Goal: Task Accomplishment & Management: Complete application form

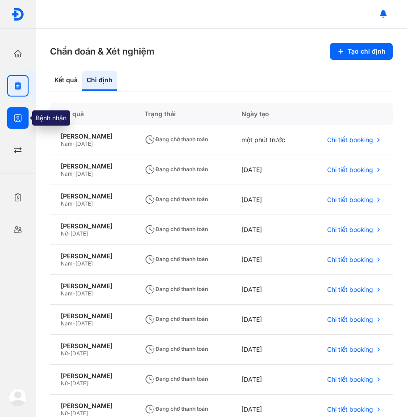
click at [23, 121] on div at bounding box center [17, 117] width 21 height 21
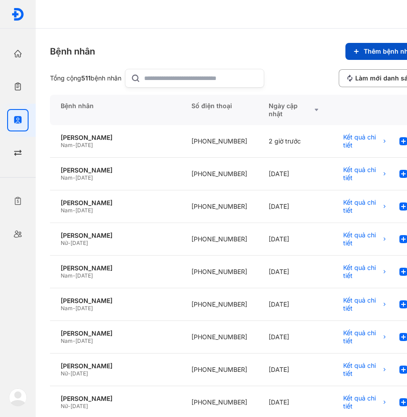
click at [378, 43] on button "Thêm bệnh nhân" at bounding box center [385, 51] width 78 height 17
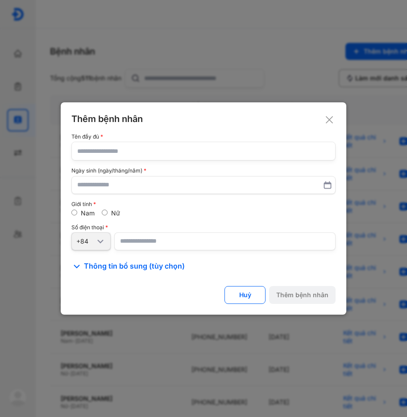
click at [203, 157] on input "text" at bounding box center [203, 151] width 253 height 18
paste input "**********"
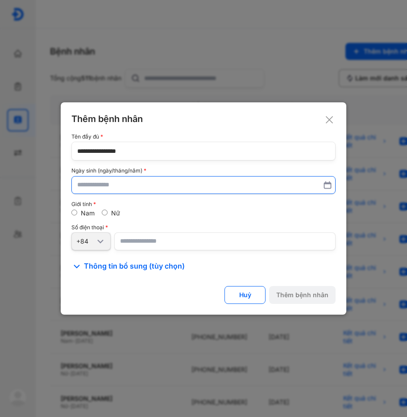
type input "**********"
click at [167, 184] on input "text" at bounding box center [204, 185] width 252 height 16
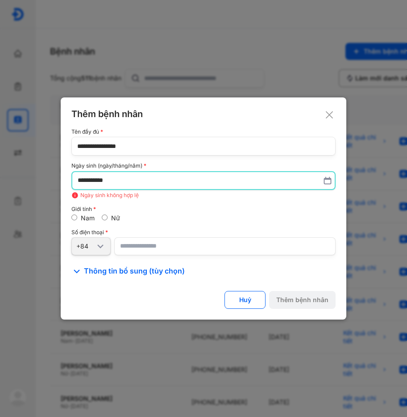
click at [154, 243] on input "number" at bounding box center [224, 246] width 221 height 18
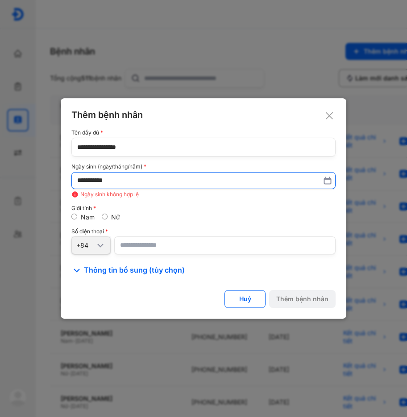
click at [97, 178] on input "**********" at bounding box center [203, 180] width 253 height 16
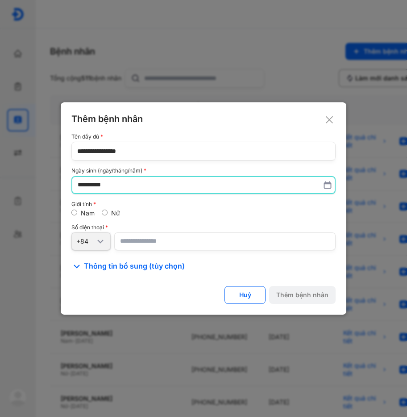
type input "**********"
click at [136, 236] on input "number" at bounding box center [224, 241] width 221 height 18
paste input "**********"
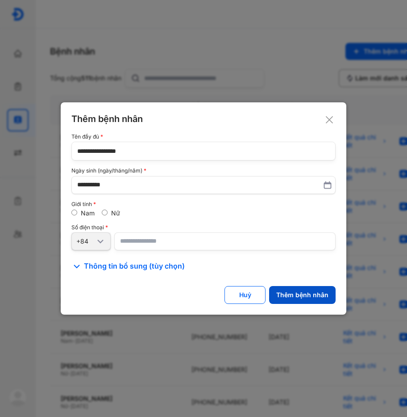
type input "**********"
click at [303, 291] on div "Thêm bệnh nhân" at bounding box center [302, 295] width 52 height 8
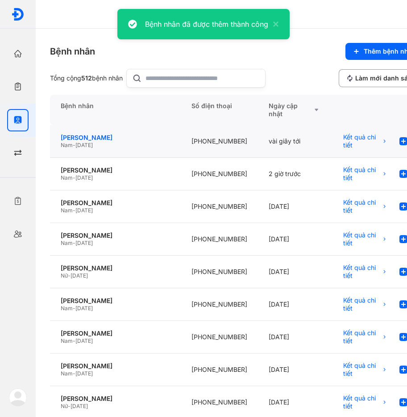
click at [126, 136] on div "[PERSON_NAME]" at bounding box center [115, 138] width 109 height 8
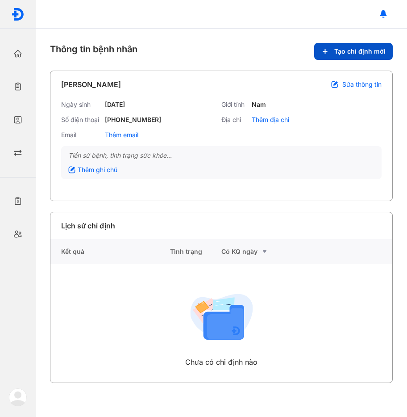
click at [366, 51] on span "Tạo chỉ định mới" at bounding box center [359, 51] width 51 height 8
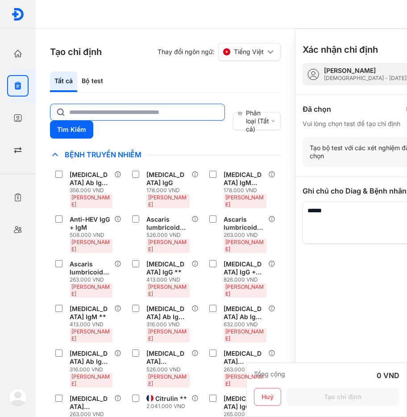
click at [109, 115] on input "text" at bounding box center [144, 112] width 150 height 16
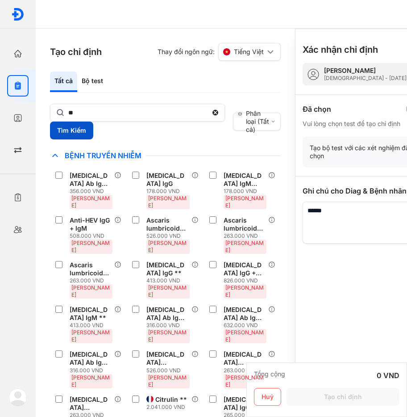
click at [67, 133] on button "Tìm Kiếm" at bounding box center [71, 130] width 43 height 18
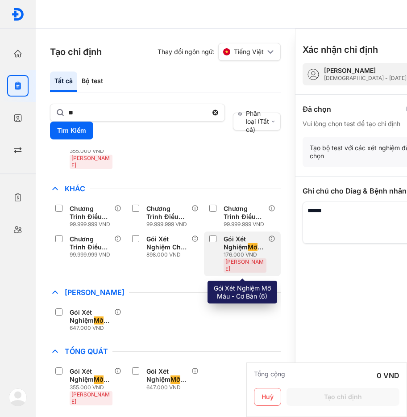
scroll to position [24, 0]
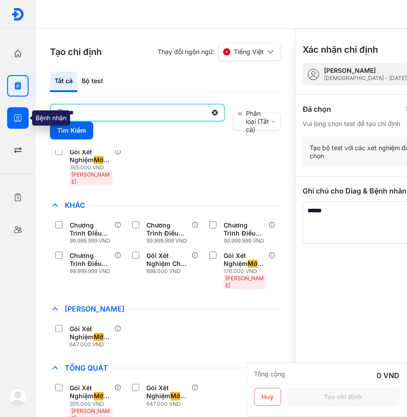
drag, startPoint x: 96, startPoint y: 117, endPoint x: 28, endPoint y: 117, distance: 67.9
click at [28, 117] on div "Trang chủ Tổng quan hoạt động của phòng khám Chỉ định Tạo và quản lý đơn xét ng…" at bounding box center [203, 208] width 407 height 417
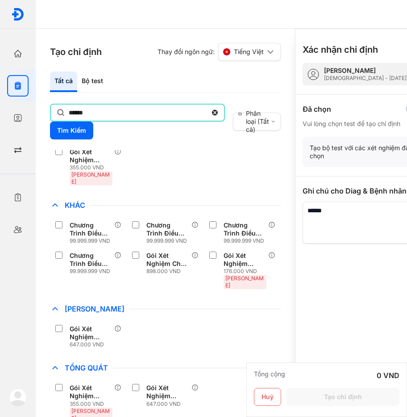
scroll to position [0, 0]
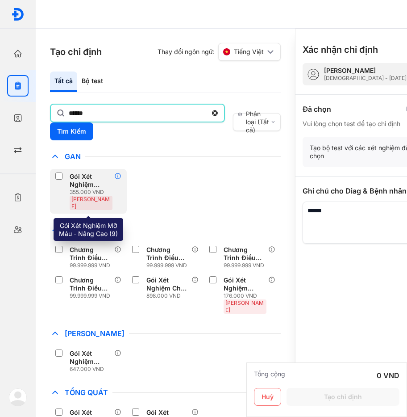
click at [117, 175] on icon at bounding box center [117, 175] width 7 height 7
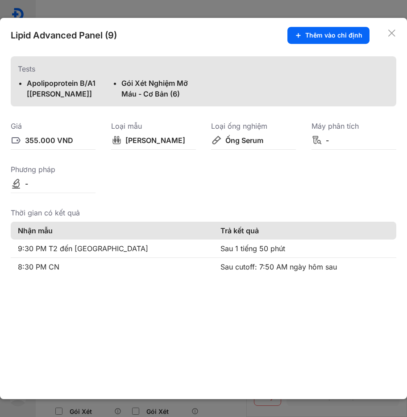
click at [392, 33] on use at bounding box center [392, 32] width 7 height 7
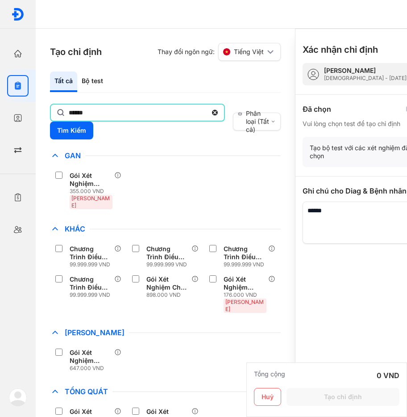
click at [107, 117] on input "******" at bounding box center [138, 112] width 138 height 16
drag, startPoint x: 108, startPoint y: 114, endPoint x: 37, endPoint y: 123, distance: 71.1
click at [37, 123] on div "Tạo chỉ định Thay đổi ngôn ngữ: Tiếng Việt Tất cả Bộ test ****** Tìm Kiếm Phân …" at bounding box center [165, 223] width 259 height 388
type input "*"
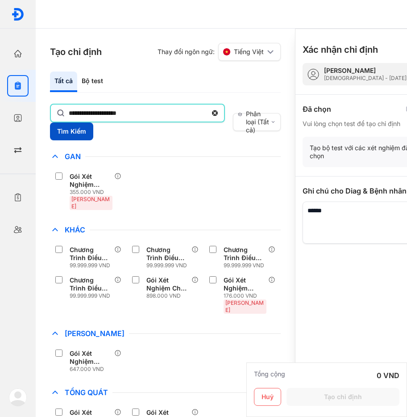
click at [67, 135] on button "Tìm Kiếm" at bounding box center [71, 131] width 43 height 18
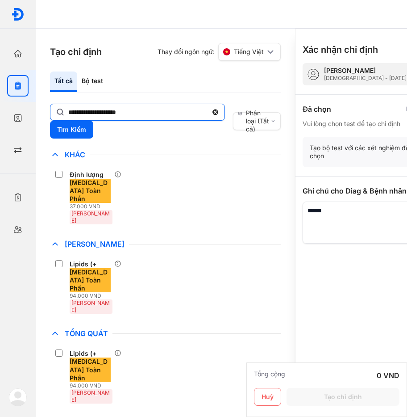
click at [156, 108] on input "**********" at bounding box center [137, 112] width 139 height 16
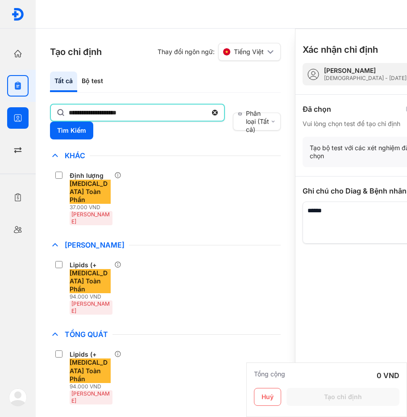
drag, startPoint x: 50, startPoint y: 107, endPoint x: 29, endPoint y: 111, distance: 20.9
click at [29, 111] on div "**********" at bounding box center [203, 208] width 407 height 417
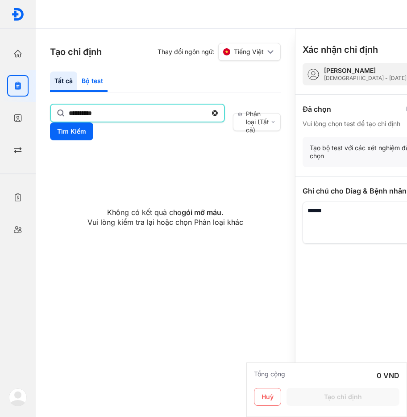
click at [98, 83] on div "Bộ test" at bounding box center [92, 81] width 30 height 21
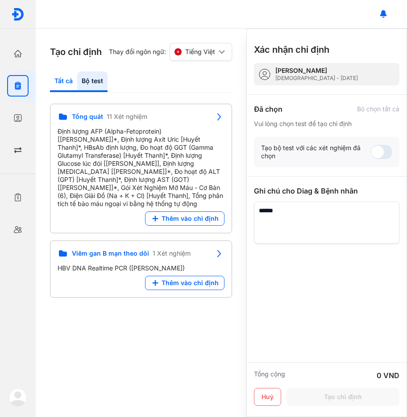
click at [77, 81] on div "Tất cả" at bounding box center [92, 81] width 30 height 21
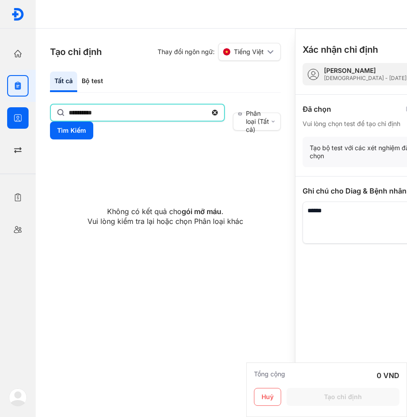
drag, startPoint x: 117, startPoint y: 116, endPoint x: 30, endPoint y: 115, distance: 86.6
click at [30, 115] on div "**********" at bounding box center [203, 208] width 407 height 417
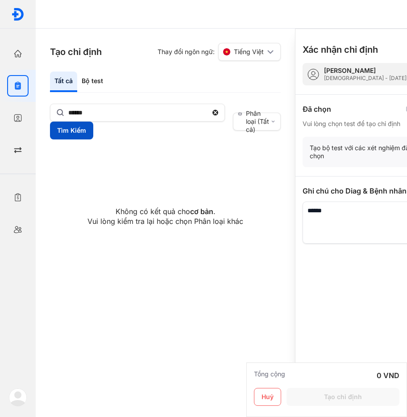
click at [80, 126] on button "Tìm Kiếm" at bounding box center [71, 130] width 43 height 18
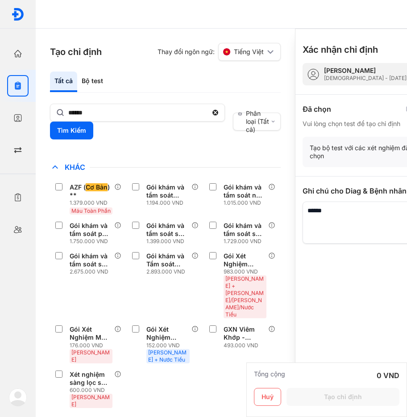
scroll to position [179, 0]
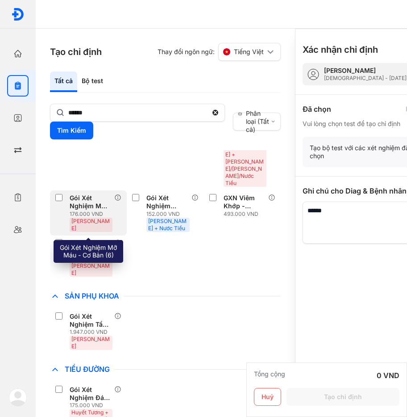
click at [63, 194] on label at bounding box center [60, 198] width 11 height 9
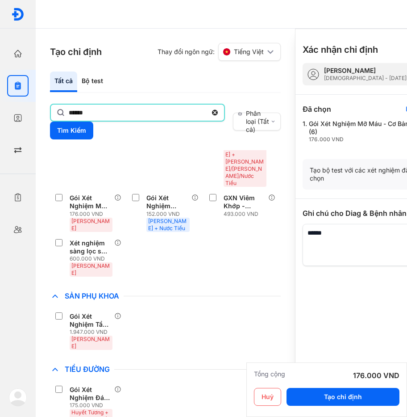
drag, startPoint x: 122, startPoint y: 109, endPoint x: -2, endPoint y: 108, distance: 123.7
click at [0, 108] on html "Trang chủ Tổng quan hoạt động của phòng khám Chỉ định Tạo và quản lý đơn xét ng…" at bounding box center [203, 208] width 407 height 417
type input "*"
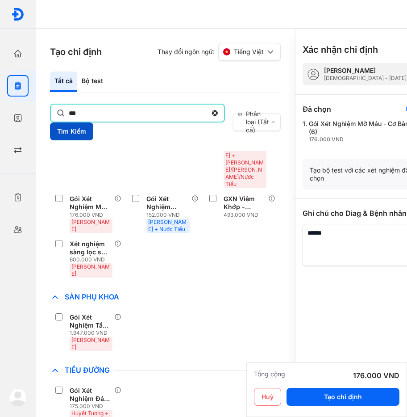
click at [69, 130] on button "Tìm Kiếm" at bounding box center [71, 131] width 43 height 18
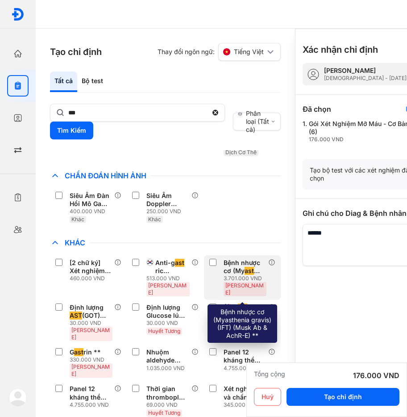
scroll to position [134, 0]
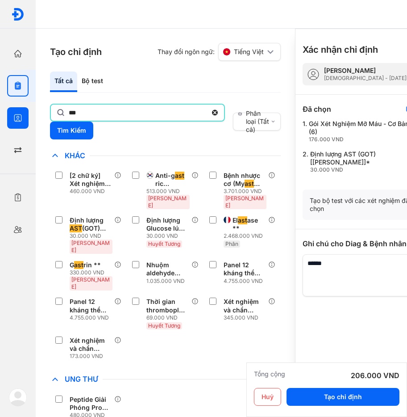
drag, startPoint x: 64, startPoint y: 116, endPoint x: 0, endPoint y: 116, distance: 64.3
click at [0, 116] on div "Trang chủ Tổng quan hoạt động của phòng khám Chỉ định Tạo và quản lý đơn xét ng…" at bounding box center [203, 208] width 407 height 417
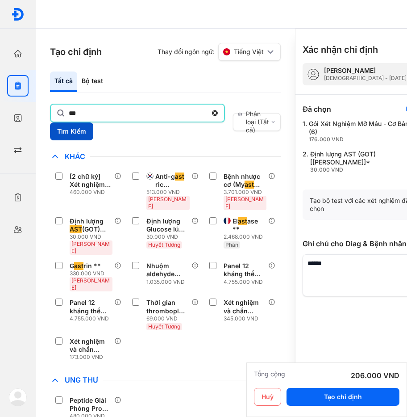
click at [67, 125] on button "Tìm Kiếm" at bounding box center [71, 131] width 43 height 18
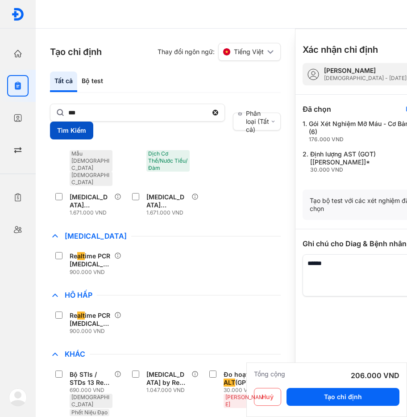
scroll to position [306, 0]
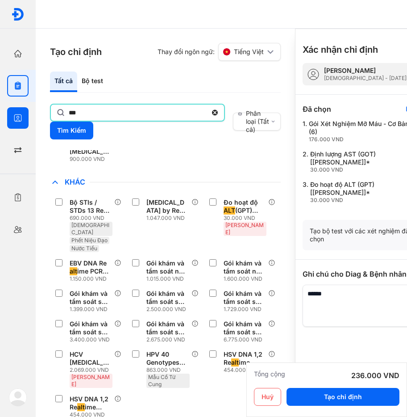
drag, startPoint x: 110, startPoint y: 109, endPoint x: 30, endPoint y: 117, distance: 80.3
click at [30, 117] on div "Trang chủ Tổng quan hoạt động của phòng khám Chỉ định Tạo và quản lý đơn xét ng…" at bounding box center [203, 208] width 407 height 417
type input "*"
type input "***"
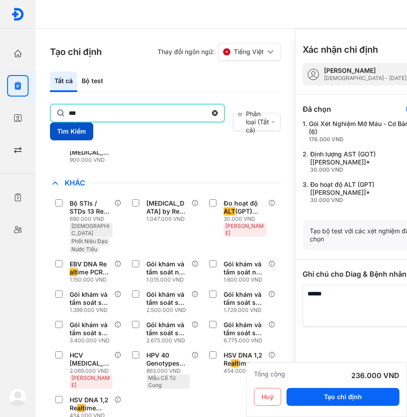
click at [67, 126] on button "Tìm Kiếm" at bounding box center [71, 131] width 43 height 18
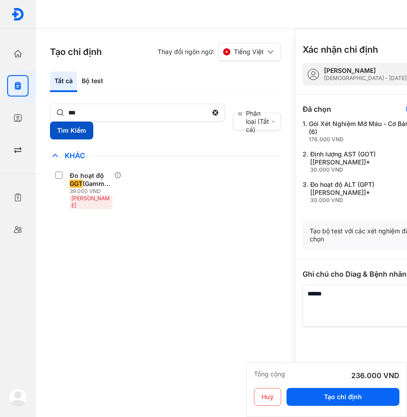
scroll to position [0, 0]
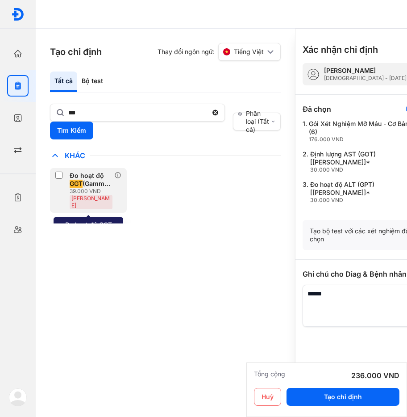
click at [55, 176] on div "Đo hoạt độ GGT (Gamma Glutamyl Transferase) [[PERSON_NAME]]* 39.000 VND [PERSON…" at bounding box center [88, 190] width 77 height 45
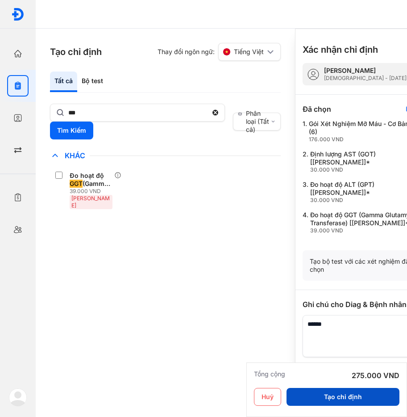
click at [349, 394] on button "Tạo chỉ định" at bounding box center [343, 397] width 113 height 18
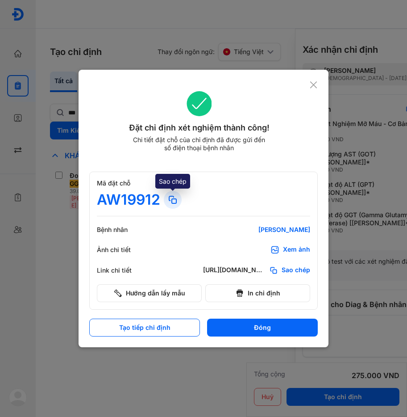
click at [171, 200] on icon at bounding box center [172, 199] width 11 height 11
click at [312, 83] on icon at bounding box center [313, 84] width 8 height 9
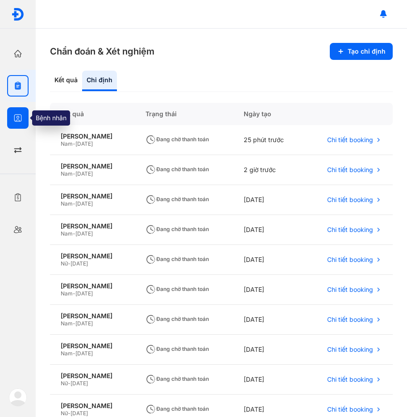
click at [14, 109] on div at bounding box center [17, 117] width 21 height 21
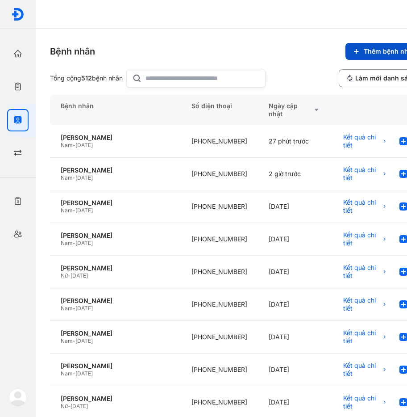
click at [371, 55] on span "Thêm bệnh nhân" at bounding box center [390, 51] width 52 height 8
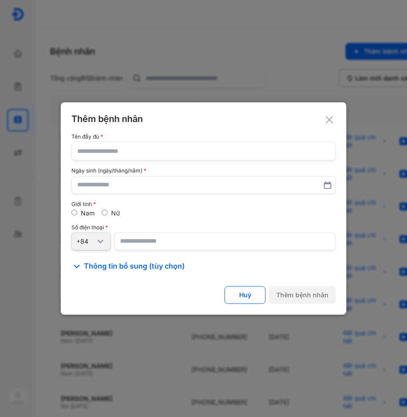
click at [190, 160] on input "text" at bounding box center [203, 151] width 253 height 18
paste input "**********"
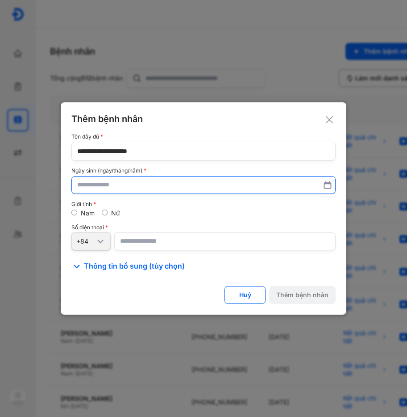
type input "**********"
click at [142, 185] on input "text" at bounding box center [204, 185] width 252 height 16
type input "**********"
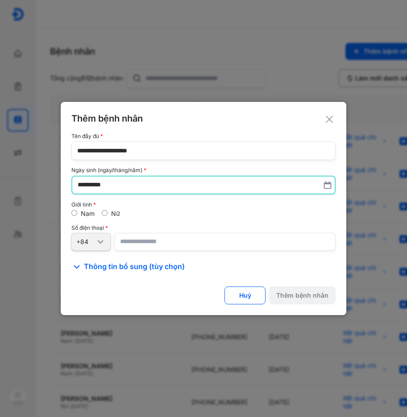
click at [110, 213] on div "Nữ" at bounding box center [111, 213] width 18 height 8
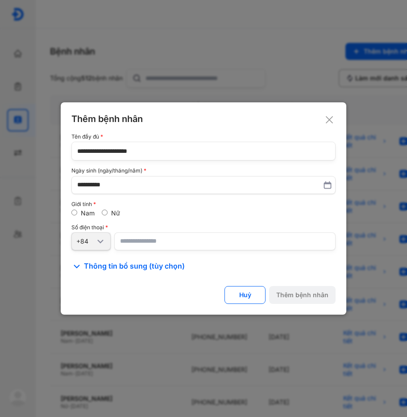
click at [149, 237] on input "number" at bounding box center [224, 241] width 221 height 18
click at [113, 210] on label "Nữ" at bounding box center [115, 213] width 9 height 8
click at [151, 251] on div "**********" at bounding box center [203, 203] width 264 height 138
click at [157, 244] on input "number" at bounding box center [224, 241] width 221 height 18
paste input "**********"
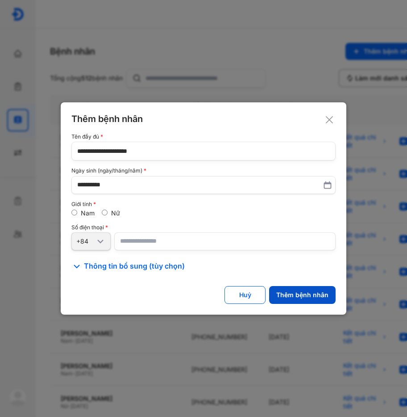
type input "**********"
click at [317, 294] on div "Thêm bệnh nhân" at bounding box center [302, 295] width 52 height 8
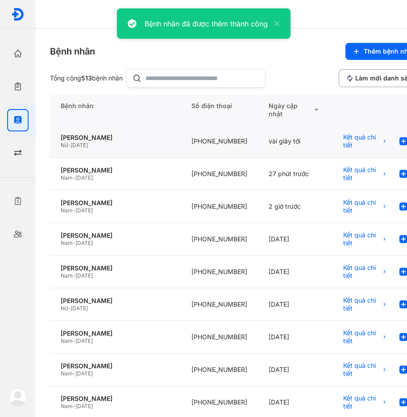
click at [133, 150] on div "TRẦN THỊ THANH HIỀN Nữ - 16/05/1997" at bounding box center [115, 141] width 131 height 33
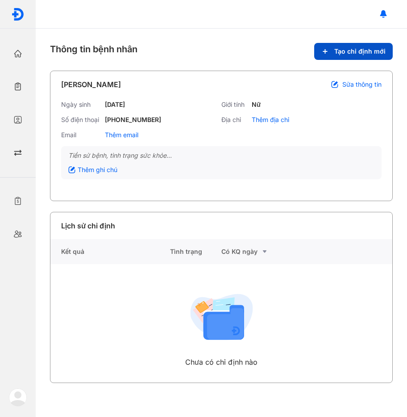
click at [364, 55] on span "Tạo chỉ định mới" at bounding box center [359, 51] width 51 height 8
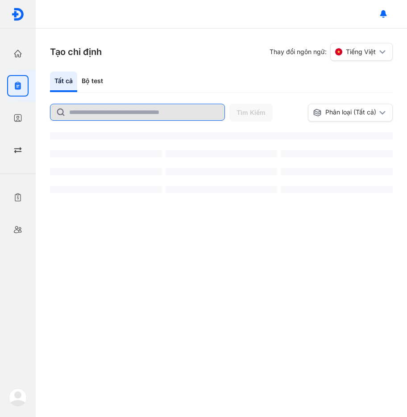
click at [102, 113] on input "text" at bounding box center [144, 112] width 150 height 16
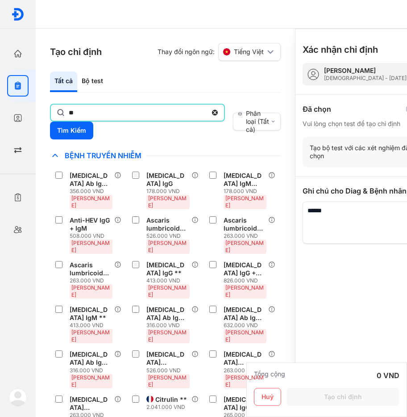
type input "*"
type input "*******"
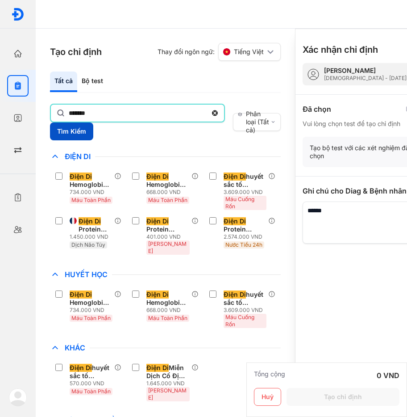
click at [72, 127] on button "Tìm Kiếm" at bounding box center [71, 131] width 43 height 18
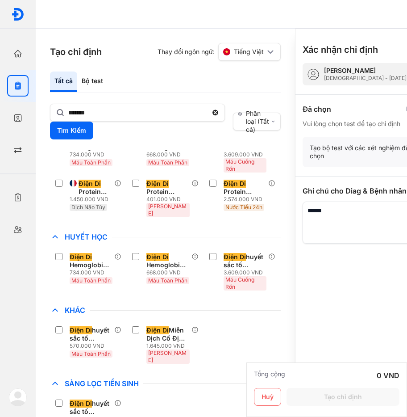
scroll to position [126, 0]
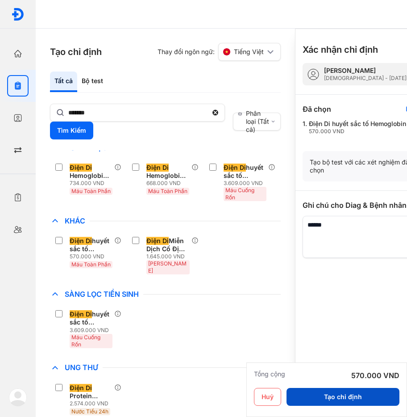
click at [351, 398] on button "Tạo chỉ định" at bounding box center [343, 397] width 113 height 18
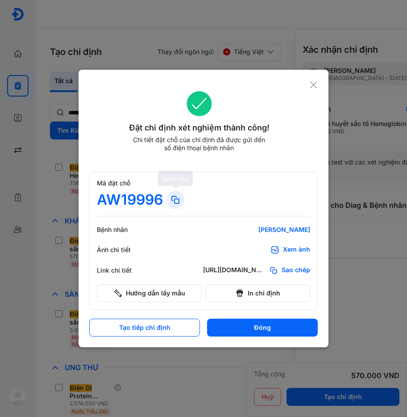
click at [176, 198] on use at bounding box center [175, 199] width 7 height 7
click at [173, 199] on use at bounding box center [175, 199] width 7 height 7
click at [176, 200] on icon at bounding box center [175, 199] width 11 height 11
click at [315, 79] on div "Đặt chỉ định xét nghiệm thành công! Chi tiết đặt chỗ của chỉ định đã được gửi đ…" at bounding box center [204, 208] width 250 height 277
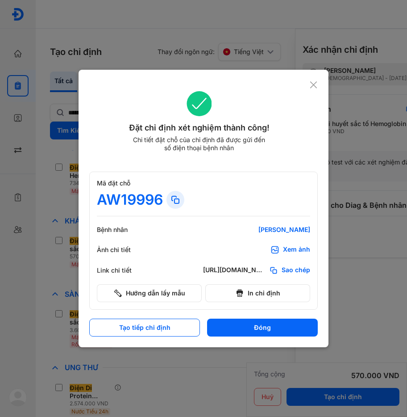
click at [312, 83] on use at bounding box center [313, 84] width 7 height 7
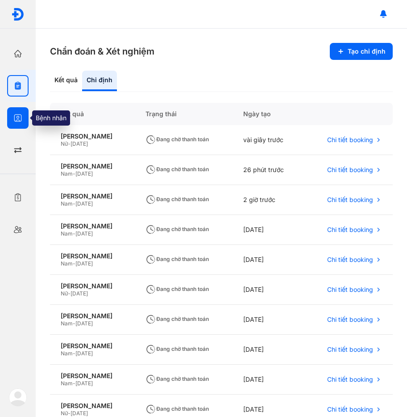
click at [12, 114] on div at bounding box center [17, 117] width 21 height 21
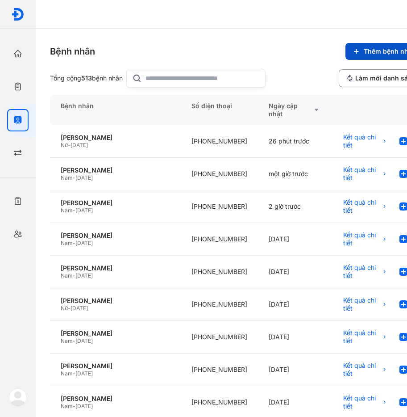
click at [367, 50] on span "Thêm bệnh nhân" at bounding box center [390, 51] width 52 height 8
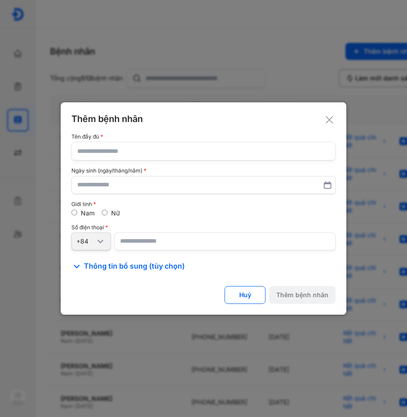
click at [166, 147] on input "text" at bounding box center [203, 151] width 253 height 18
click at [231, 156] on input "text" at bounding box center [203, 151] width 253 height 18
paste input "**********"
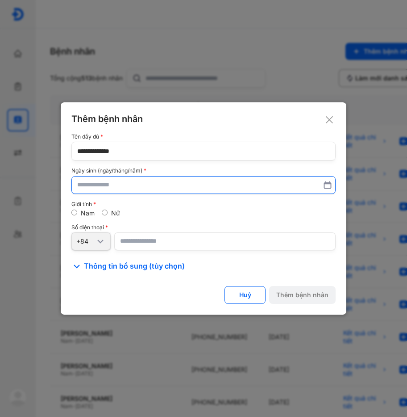
type input "**********"
click at [158, 189] on input "text" at bounding box center [204, 185] width 252 height 16
type input "**********"
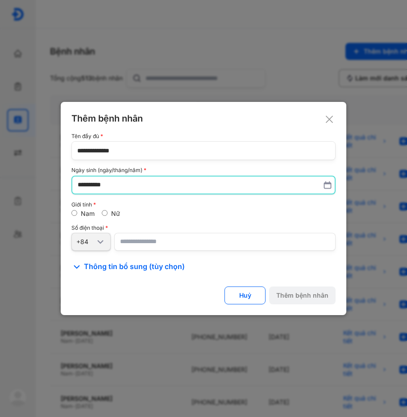
click at [144, 235] on input "number" at bounding box center [224, 242] width 221 height 18
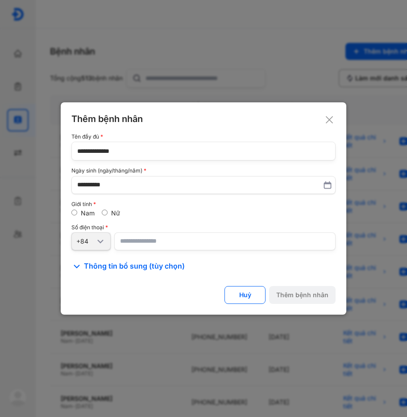
paste input "**********"
type input "**********"
click at [316, 293] on div "Thêm bệnh nhân" at bounding box center [302, 295] width 52 height 8
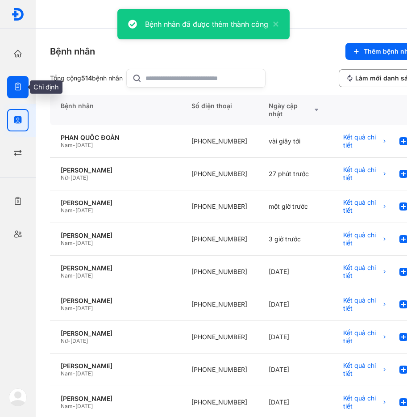
click at [14, 89] on icon "button" at bounding box center [17, 86] width 9 height 9
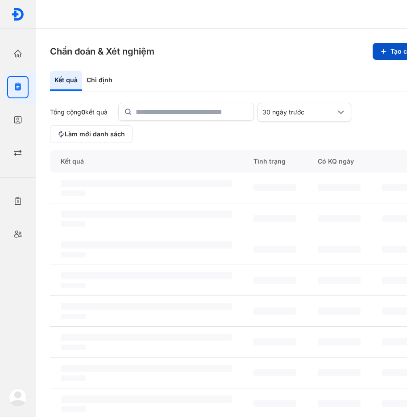
click at [391, 52] on button "Tạo chỉ định" at bounding box center [404, 51] width 63 height 17
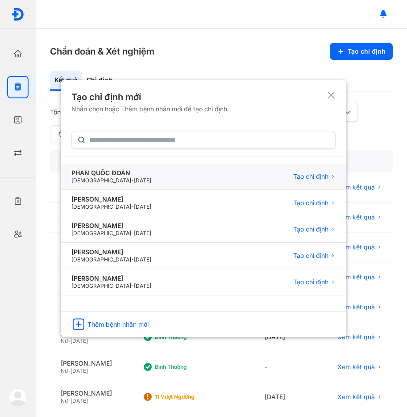
click at [144, 190] on div "PHAN QUỐC ĐOÀN Male - 25/03/1977 Tạo chỉ định" at bounding box center [204, 203] width 286 height 26
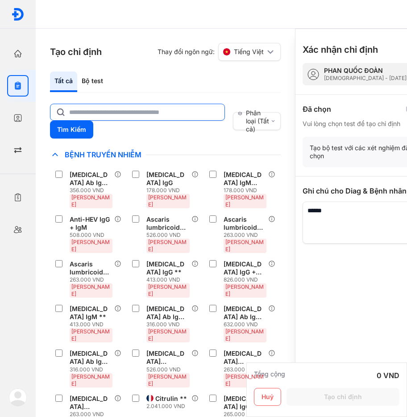
click at [97, 110] on input "text" at bounding box center [144, 112] width 150 height 16
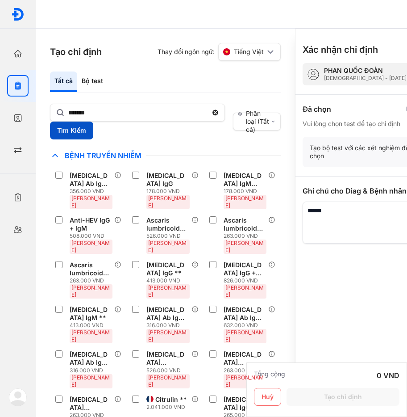
click at [53, 133] on button "Tìm Kiếm" at bounding box center [71, 130] width 43 height 18
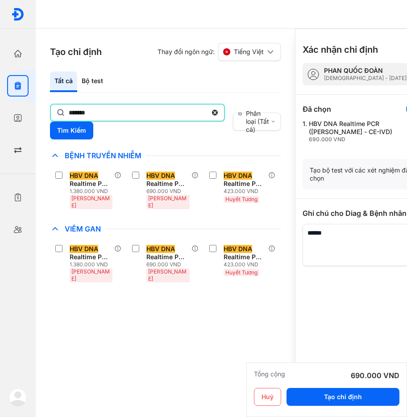
drag, startPoint x: 108, startPoint y: 109, endPoint x: -2, endPoint y: 118, distance: 110.6
click at [0, 118] on html "Trang chủ Tổng quan hoạt động của phòng khám Chỉ định Tạo và quản lý đơn xét ng…" at bounding box center [203, 208] width 407 height 417
type input "*"
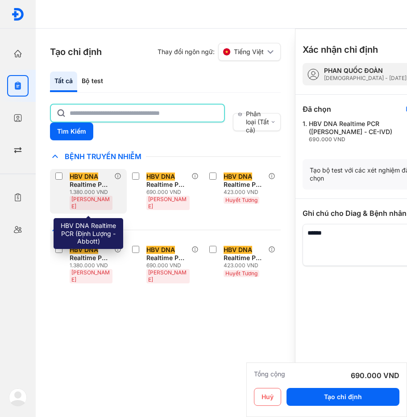
click at [63, 169] on div "HBV DNA Realtime PCR ([PERSON_NAME] - Abbott) 1.380.000 VND [PERSON_NAME]" at bounding box center [88, 191] width 77 height 45
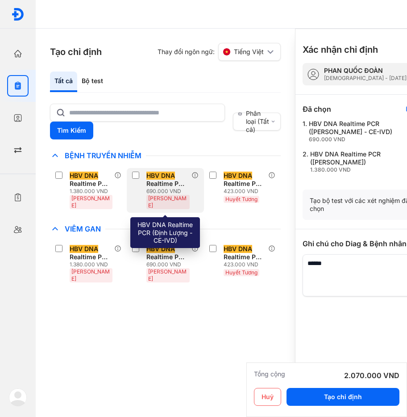
click at [130, 175] on div "HBV DNA Realtime PCR ([PERSON_NAME] - CE-IVD) 690.000 VND Huyết Thanh" at bounding box center [165, 190] width 77 height 45
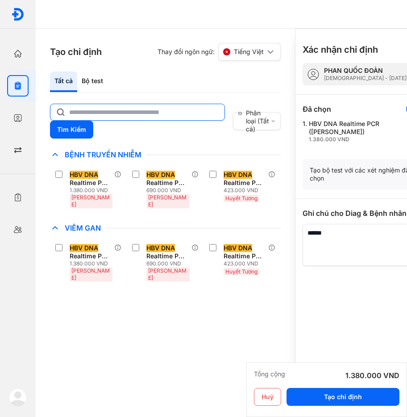
click at [108, 112] on input "text" at bounding box center [144, 112] width 150 height 16
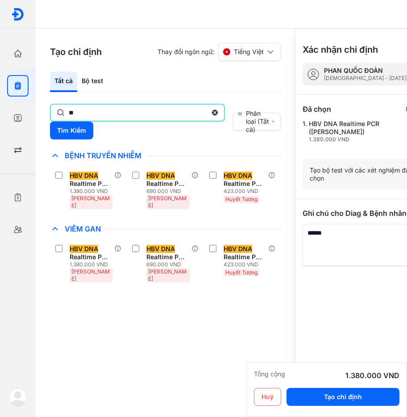
type input "*"
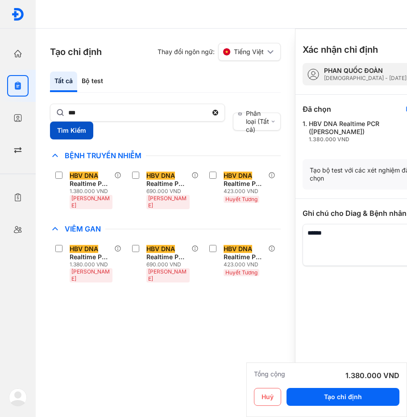
click at [54, 129] on button "Tìm Kiếm" at bounding box center [71, 130] width 43 height 18
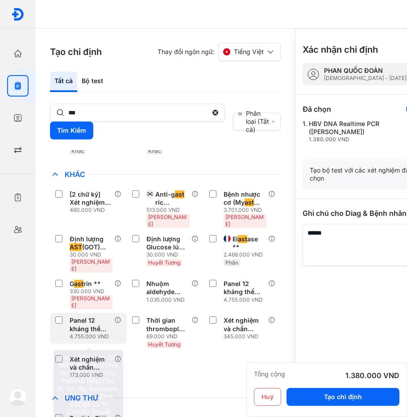
scroll to position [134, 0]
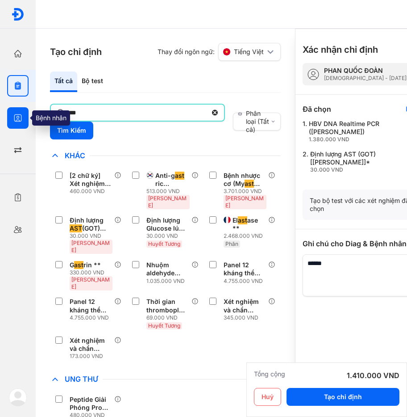
drag, startPoint x: 91, startPoint y: 118, endPoint x: 8, endPoint y: 117, distance: 82.6
click at [8, 117] on div "Trang chủ Tổng quan hoạt động của phòng khám Chỉ định Tạo và quản lý đơn xét ng…" at bounding box center [203, 208] width 407 height 417
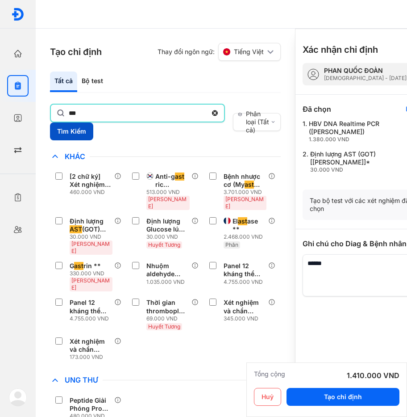
click at [72, 131] on button "Tìm Kiếm" at bounding box center [71, 131] width 43 height 18
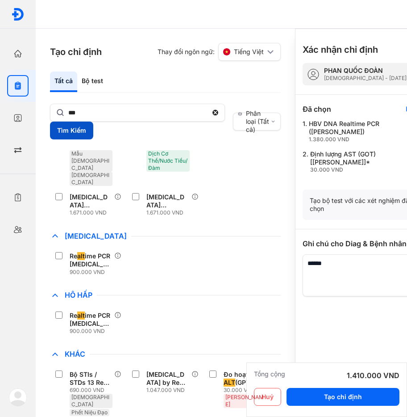
scroll to position [306, 0]
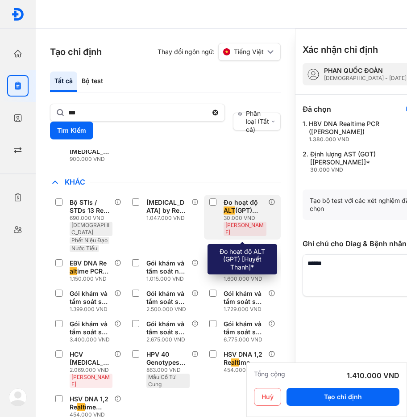
click at [207, 195] on div "Đo hoạt độ ALT (GPT) [[PERSON_NAME]]* 30.000 VND [PERSON_NAME]" at bounding box center [242, 217] width 77 height 45
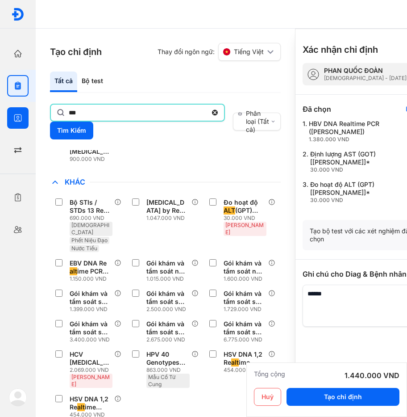
drag, startPoint x: 88, startPoint y: 116, endPoint x: 4, endPoint y: 117, distance: 84.4
click at [4, 117] on div "Trang chủ Tổng quan hoạt động của phòng khám Chỉ định Tạo và quản lý đơn xét ng…" at bounding box center [203, 208] width 407 height 417
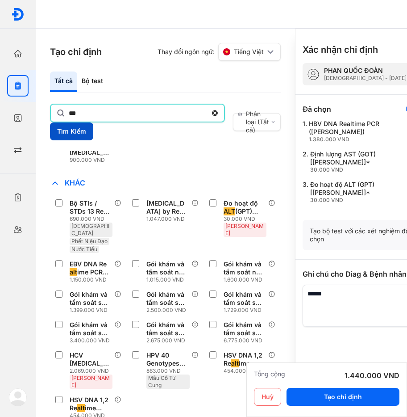
click at [75, 131] on button "Tìm Kiếm" at bounding box center [71, 131] width 43 height 18
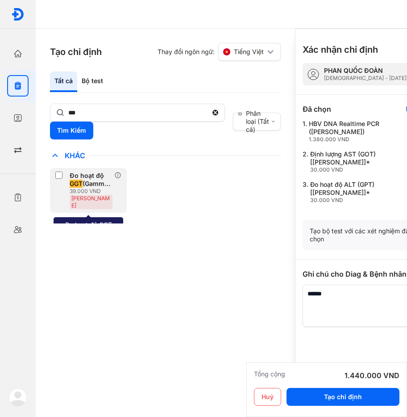
click at [59, 181] on div "Đo hoạt độ GGT (Gamma Glutamyl Transferase) [[PERSON_NAME]]* 39.000 VND [PERSON…" at bounding box center [84, 190] width 59 height 38
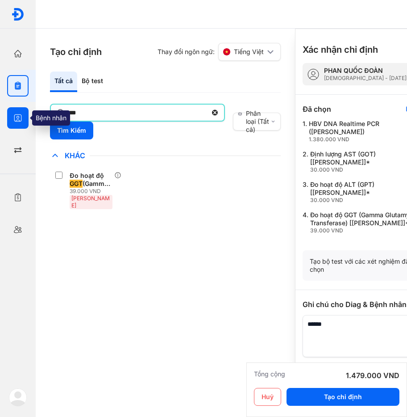
drag, startPoint x: 92, startPoint y: 110, endPoint x: 12, endPoint y: 117, distance: 80.7
click at [12, 117] on div "Trang chủ Tổng quan hoạt động của phòng khám Chỉ định Tạo và quản lý đơn xét ng…" at bounding box center [203, 208] width 407 height 417
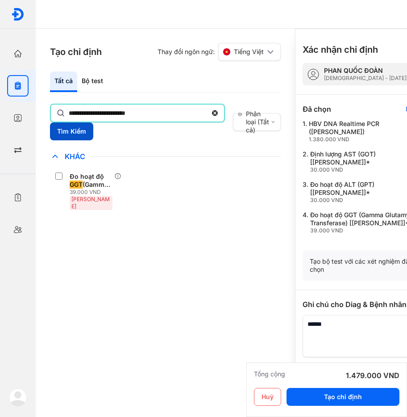
click at [67, 129] on button "Tìm Kiếm" at bounding box center [71, 131] width 43 height 18
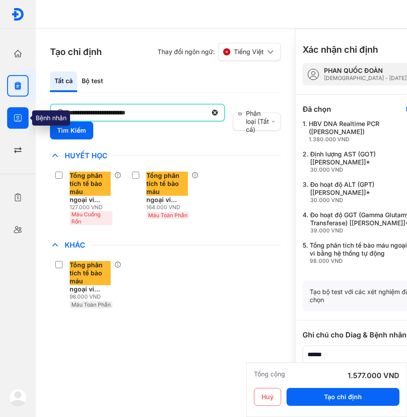
drag, startPoint x: 163, startPoint y: 111, endPoint x: 10, endPoint y: 113, distance: 153.6
click at [11, 114] on div "**********" at bounding box center [203, 208] width 407 height 417
type input "*"
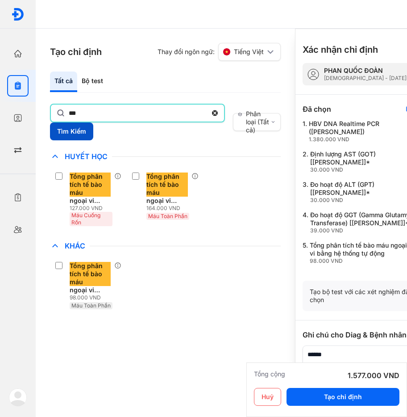
click at [73, 128] on button "Tìm Kiếm" at bounding box center [71, 131] width 43 height 18
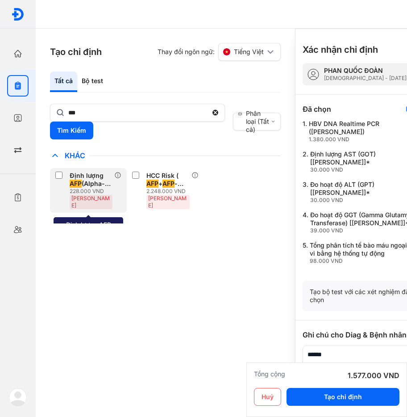
click at [65, 180] on label at bounding box center [60, 175] width 11 height 9
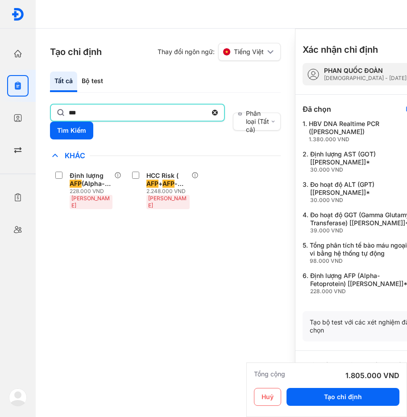
drag, startPoint x: 116, startPoint y: 111, endPoint x: 54, endPoint y: 121, distance: 62.8
click at [54, 121] on div "***" at bounding box center [137, 113] width 175 height 18
click at [69, 121] on input "***" at bounding box center [138, 112] width 138 height 16
type input "*"
type input "*****"
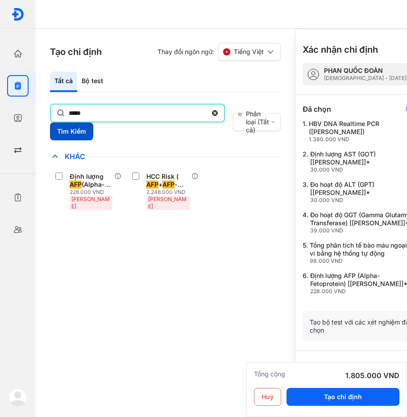
drag, startPoint x: 67, startPoint y: 127, endPoint x: 75, endPoint y: 129, distance: 7.5
click at [67, 127] on button "Tìm Kiếm" at bounding box center [71, 131] width 43 height 18
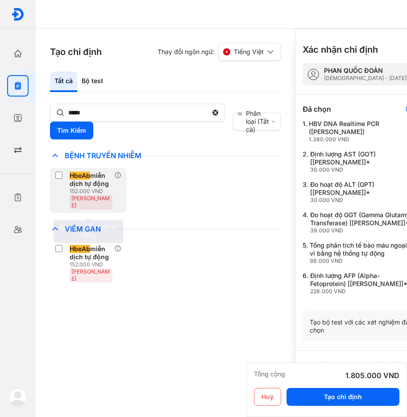
click at [96, 174] on div "HbeAb miễn dịch tự động" at bounding box center [90, 179] width 41 height 16
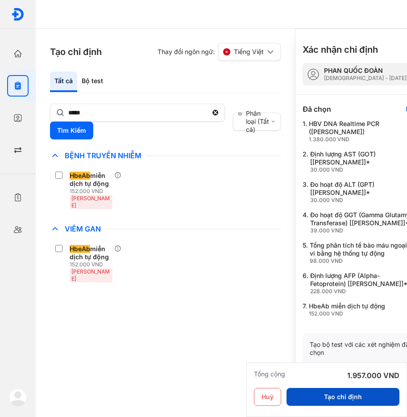
click at [344, 394] on button "Tạo chỉ định" at bounding box center [343, 397] width 113 height 18
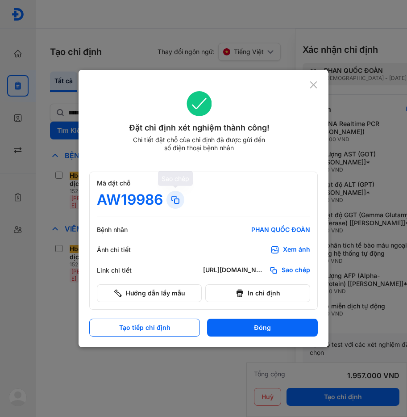
click at [176, 196] on use at bounding box center [175, 199] width 7 height 7
click at [314, 84] on use at bounding box center [313, 84] width 7 height 7
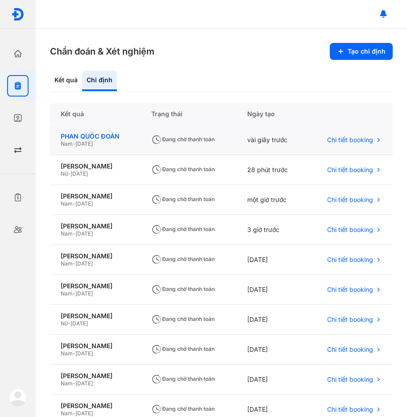
click at [84, 139] on div "PHAN QUỐC ĐOÀN" at bounding box center [95, 136] width 69 height 8
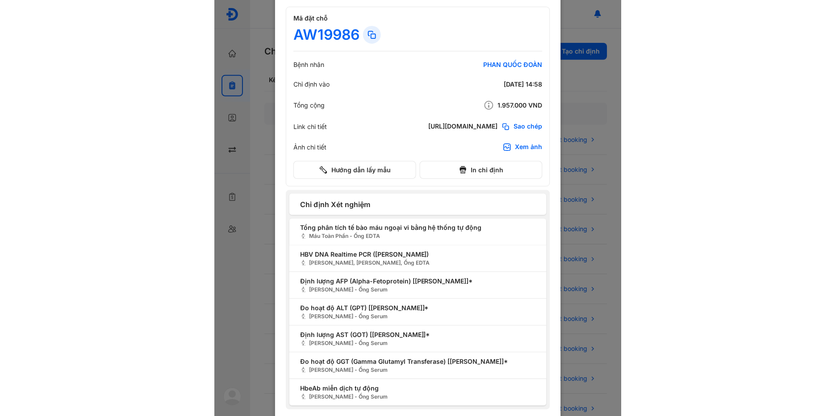
scroll to position [38, 0]
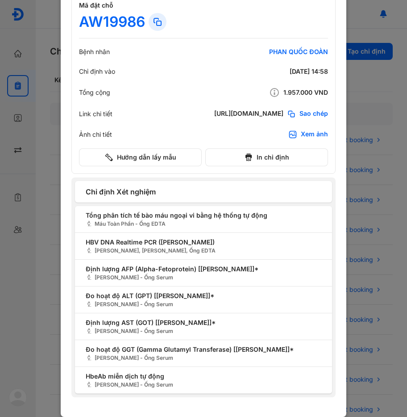
click at [159, 24] on icon at bounding box center [157, 22] width 11 height 11
drag, startPoint x: 78, startPoint y: 19, endPoint x: 139, endPoint y: 19, distance: 60.7
click at [139, 19] on div "AW19986" at bounding box center [112, 22] width 66 height 18
copy div "AW19986"
click at [360, 217] on div at bounding box center [203, 170] width 407 height 417
